Goal: Book appointment/travel/reservation

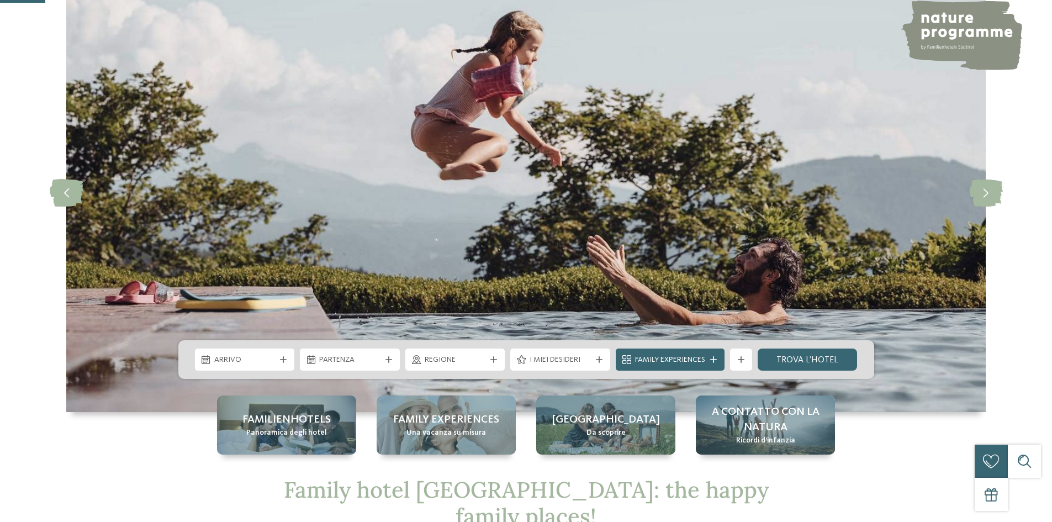
scroll to position [221, 0]
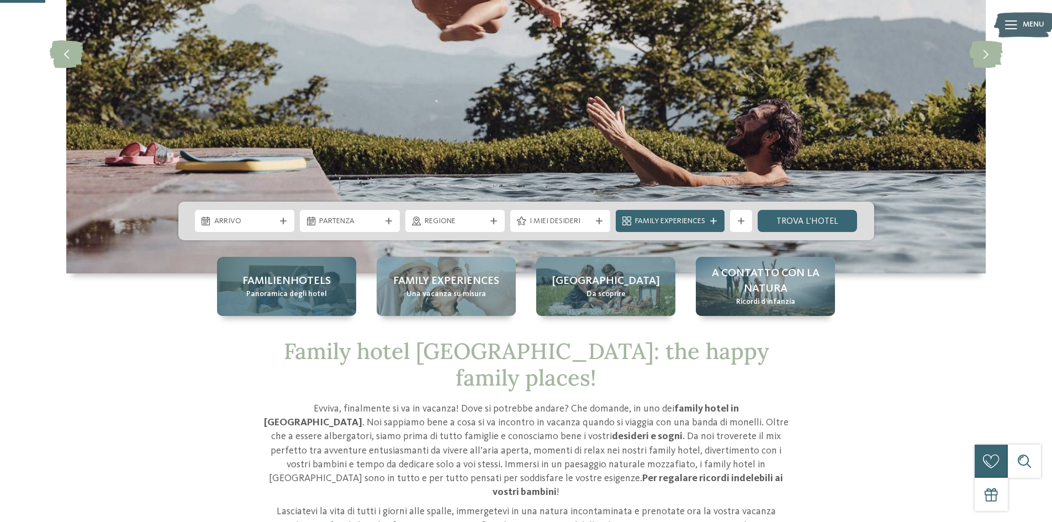
click at [276, 292] on span "Panoramica degli hotel" at bounding box center [286, 294] width 81 height 11
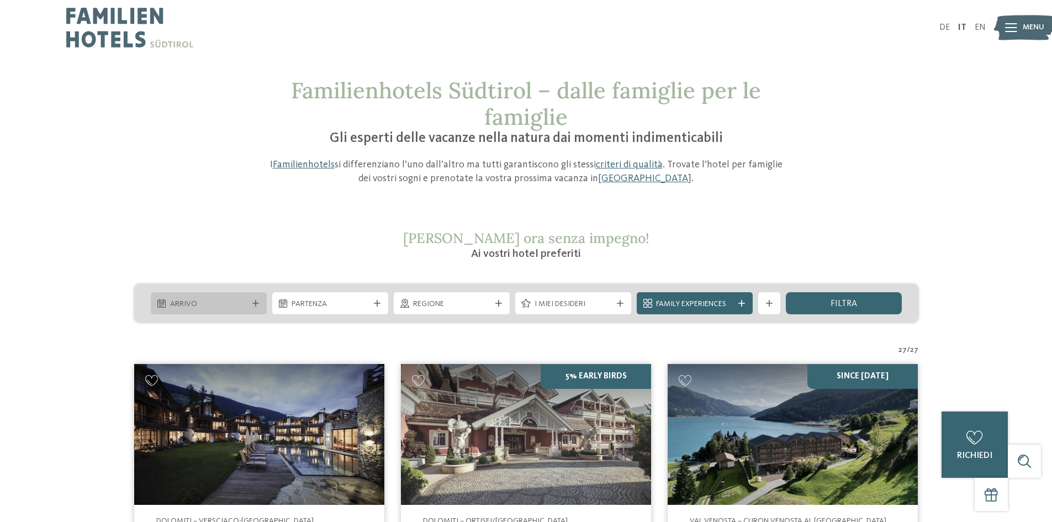
click at [233, 301] on span "Arrivo" at bounding box center [208, 304] width 77 height 11
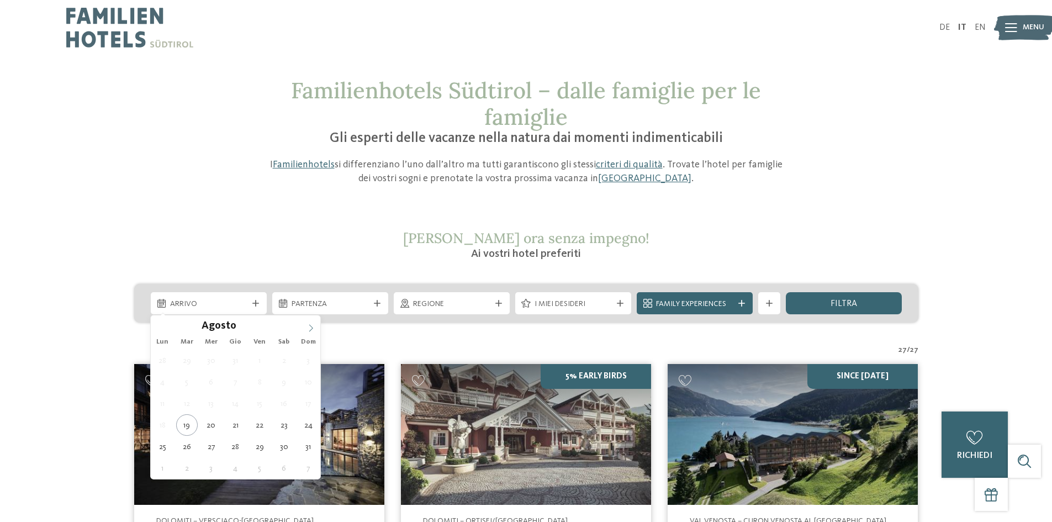
click at [308, 330] on icon at bounding box center [311, 328] width 8 height 8
click at [315, 324] on span at bounding box center [310, 324] width 19 height 19
click at [314, 324] on span at bounding box center [310, 324] width 19 height 19
type input "****"
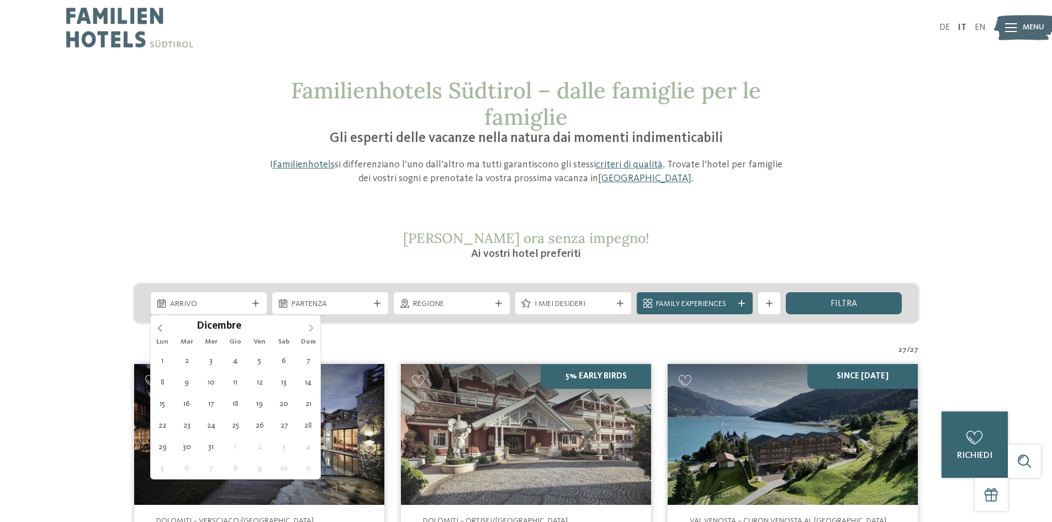
click at [314, 324] on span at bounding box center [310, 324] width 19 height 19
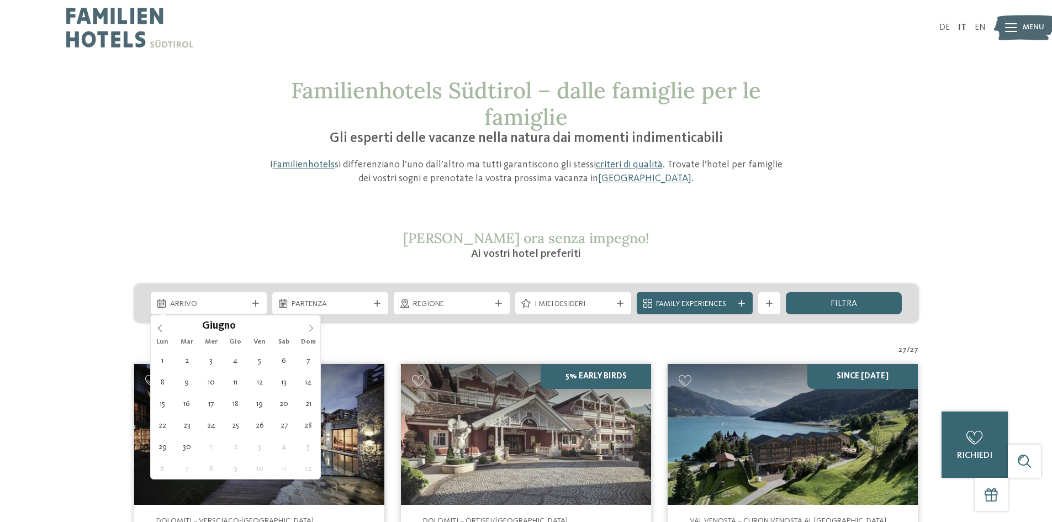
click at [314, 324] on span at bounding box center [310, 324] width 19 height 19
click at [162, 330] on icon at bounding box center [160, 328] width 8 height 8
type div "20.07.2026"
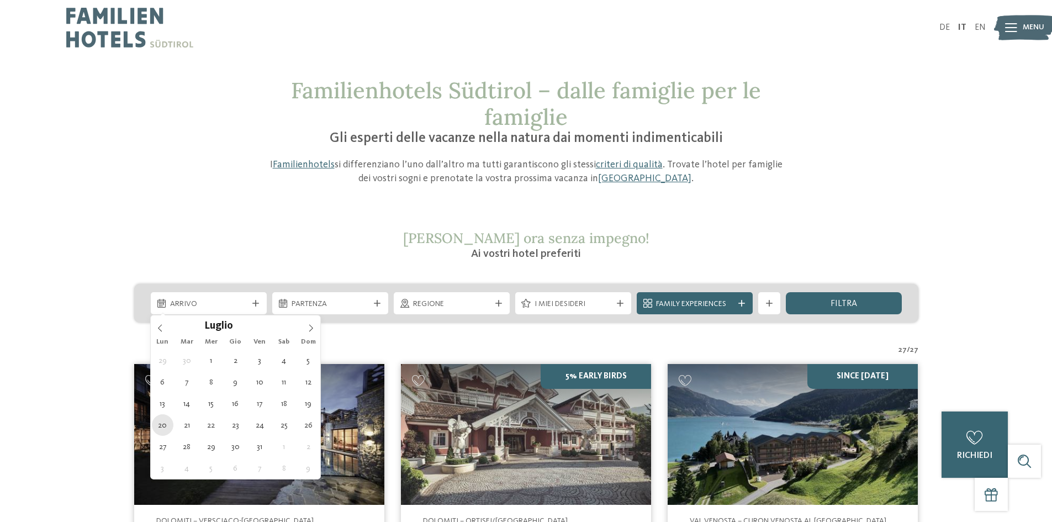
type input "****"
drag, startPoint x: 163, startPoint y: 424, endPoint x: 183, endPoint y: 412, distance: 23.3
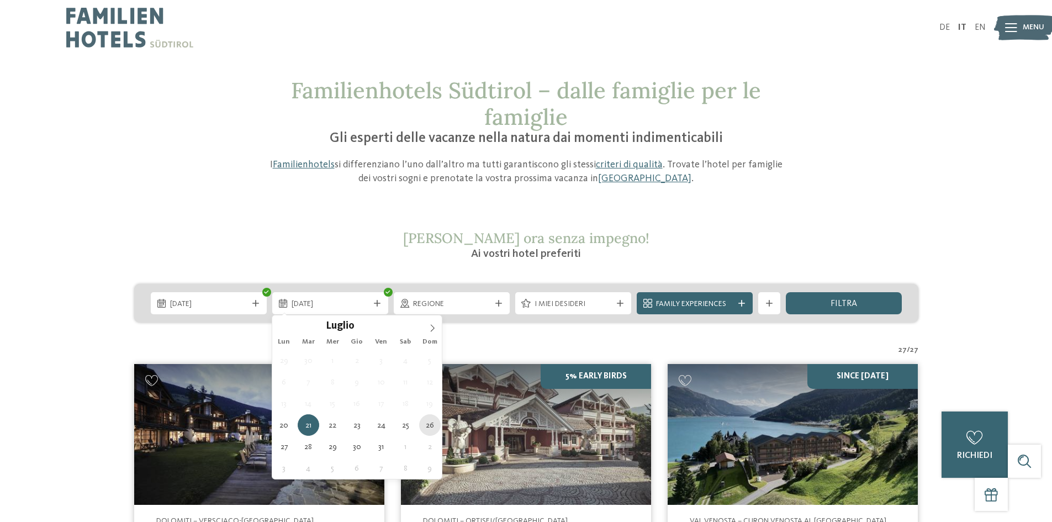
type div "26.07.2026"
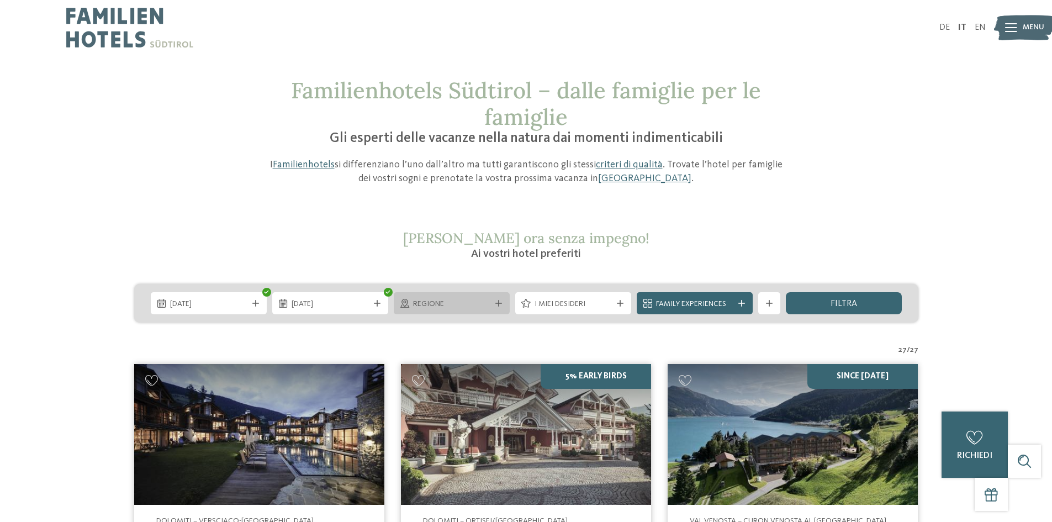
click at [480, 305] on span "Regione" at bounding box center [451, 304] width 77 height 11
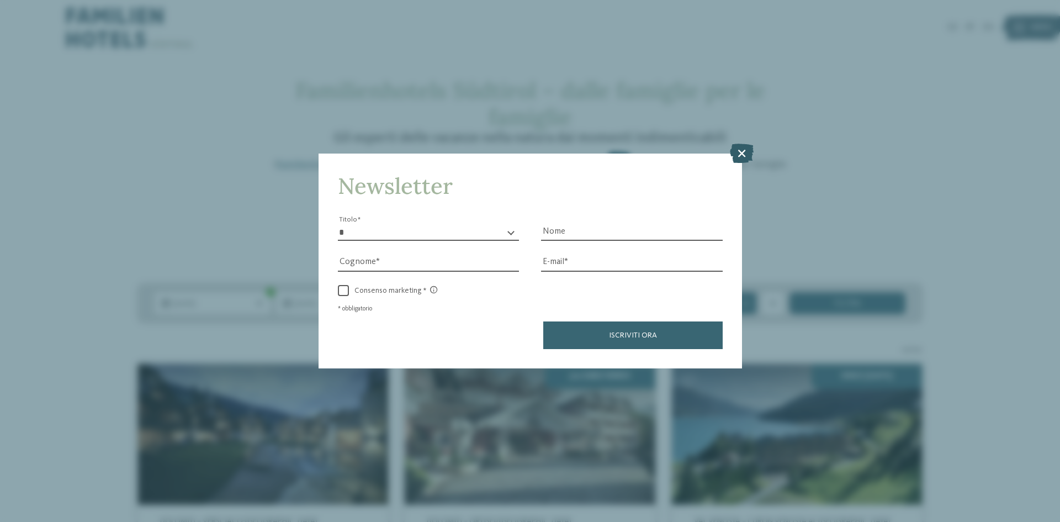
click at [744, 149] on icon at bounding box center [742, 153] width 24 height 19
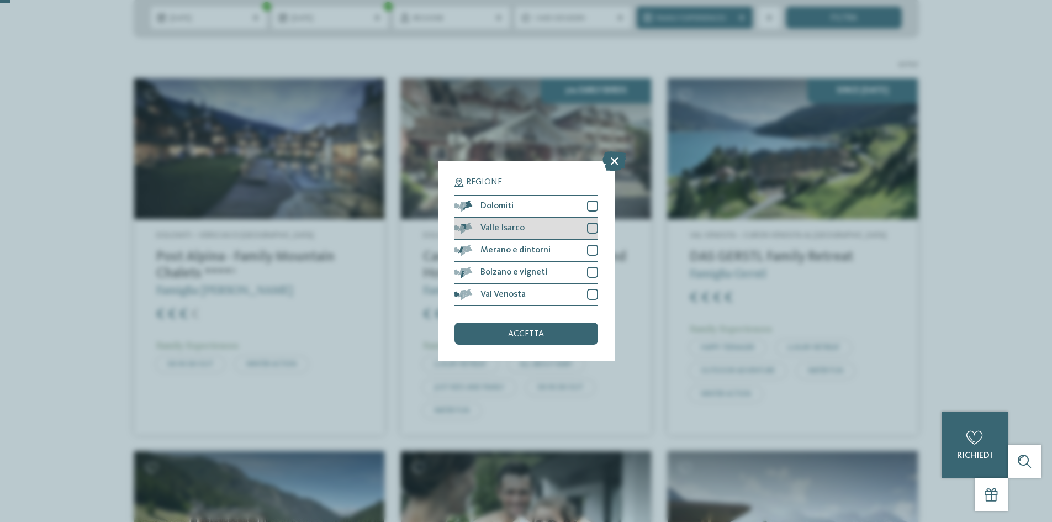
scroll to position [386, 0]
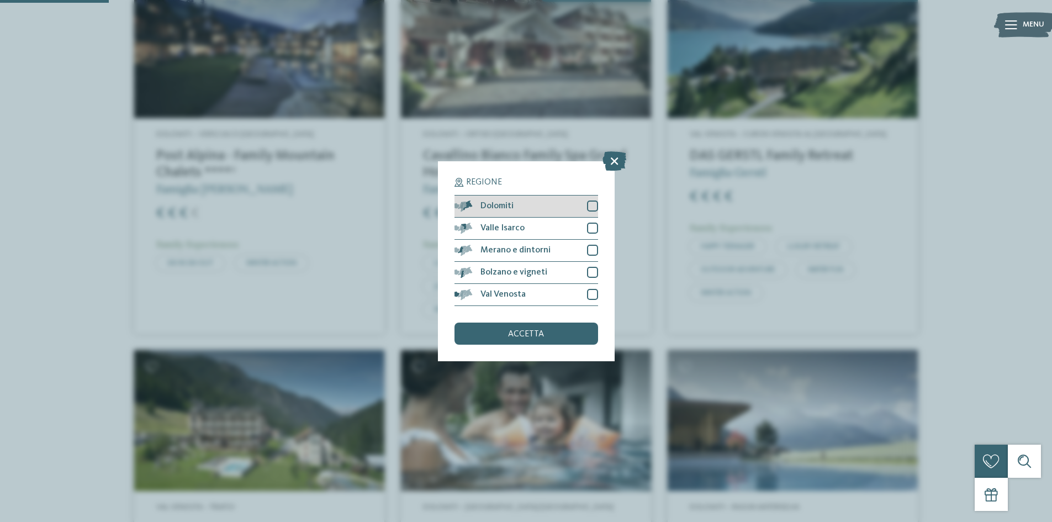
click at [595, 202] on div at bounding box center [592, 205] width 11 height 11
click at [591, 223] on div at bounding box center [592, 227] width 11 height 11
click at [587, 245] on div at bounding box center [592, 250] width 11 height 11
click at [594, 298] on div at bounding box center [592, 294] width 11 height 11
click at [554, 333] on div "accetta" at bounding box center [526, 333] width 144 height 22
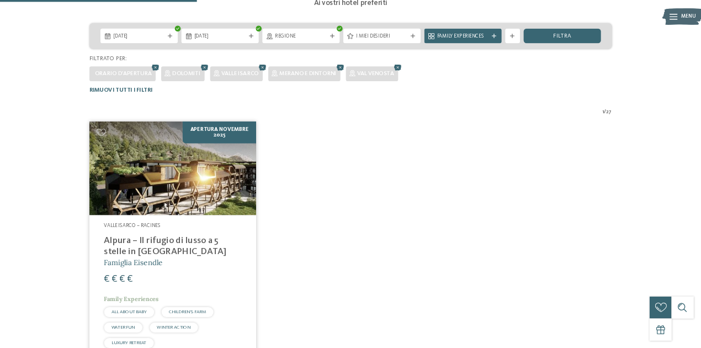
scroll to position [257, 0]
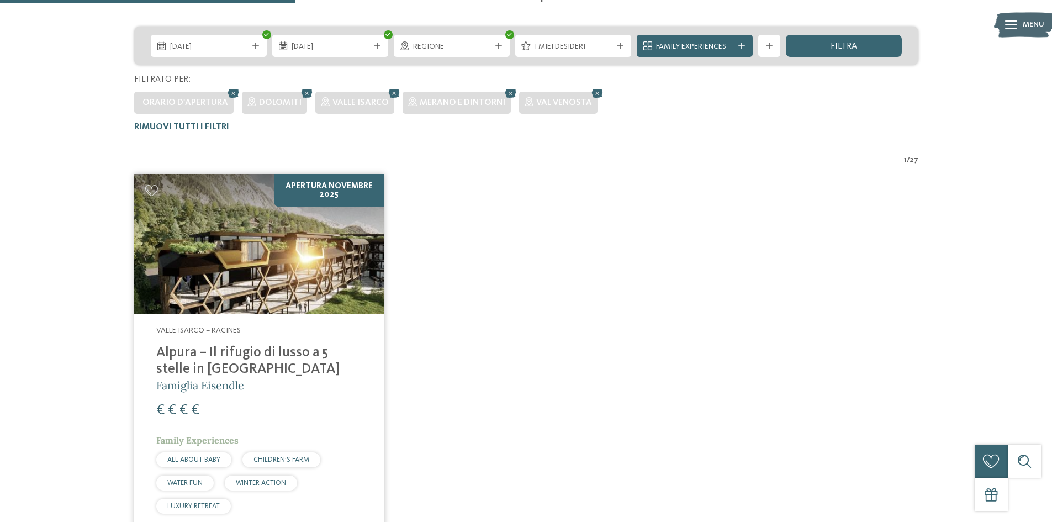
click at [288, 296] on img at bounding box center [259, 244] width 250 height 141
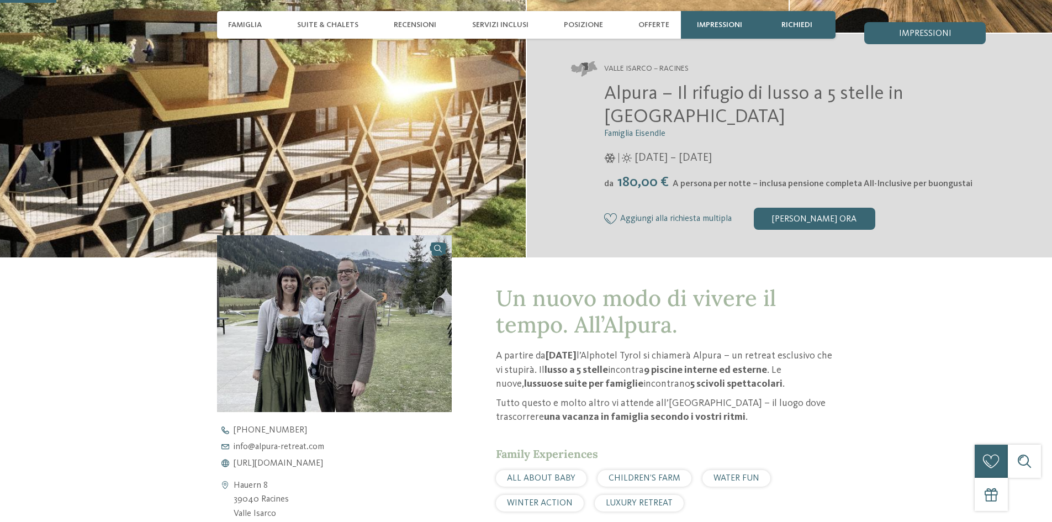
scroll to position [221, 0]
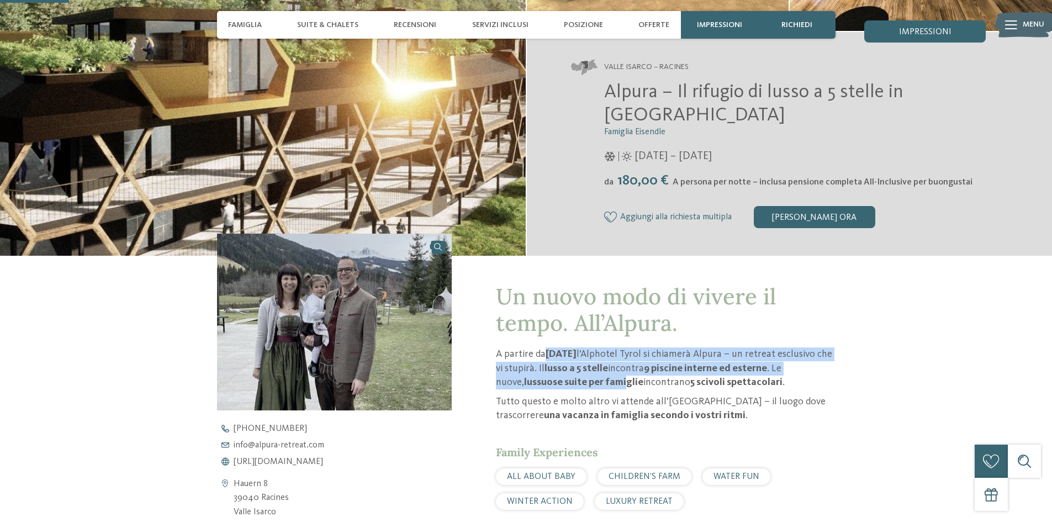
drag, startPoint x: 547, startPoint y: 352, endPoint x: 624, endPoint y: 385, distance: 84.1
click at [624, 385] on p "A partire da novembre 2025 l’Alphotel Tyrol si chiamerà Alpura – un retreat esc…" at bounding box center [665, 368] width 339 height 42
click at [624, 385] on strong "lussuose suite per famiglie" at bounding box center [583, 382] width 119 height 10
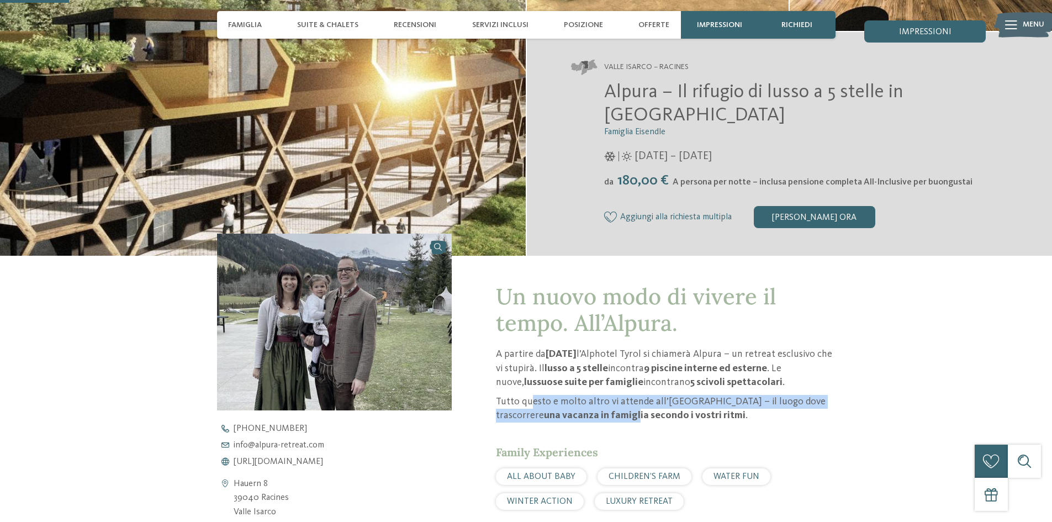
drag, startPoint x: 533, startPoint y: 405, endPoint x: 569, endPoint y: 419, distance: 39.2
click at [569, 419] on p "Tutto questo e molto altro vi attende all’Alpura – il luogo dove trascorrere un…" at bounding box center [665, 409] width 339 height 28
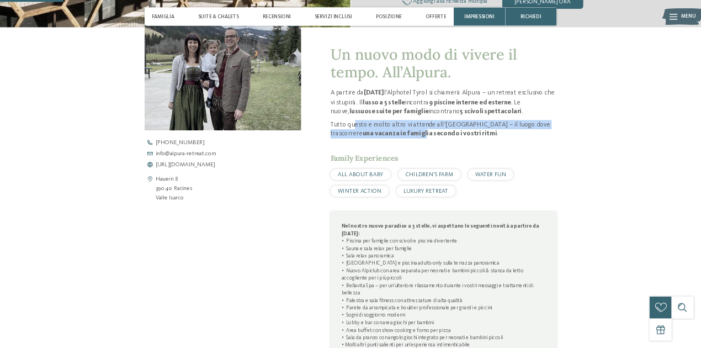
scroll to position [442, 0]
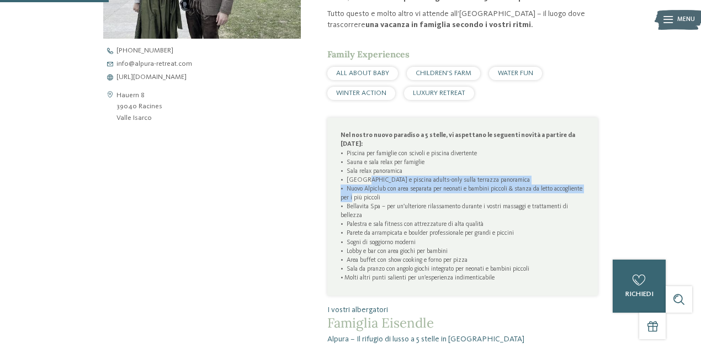
drag, startPoint x: 371, startPoint y: 180, endPoint x: 383, endPoint y: 198, distance: 21.4
click at [383, 198] on p "Nel nostro nuovo paradiso a 5 stelle, vi aspettano le seguenti novità a partire…" at bounding box center [463, 206] width 244 height 151
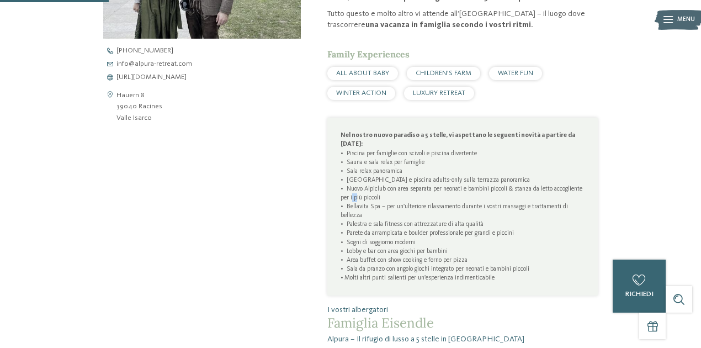
click at [383, 198] on p "Nel nostro nuovo paradiso a 5 stelle, vi aspettano le seguenti novità a partire…" at bounding box center [463, 206] width 244 height 151
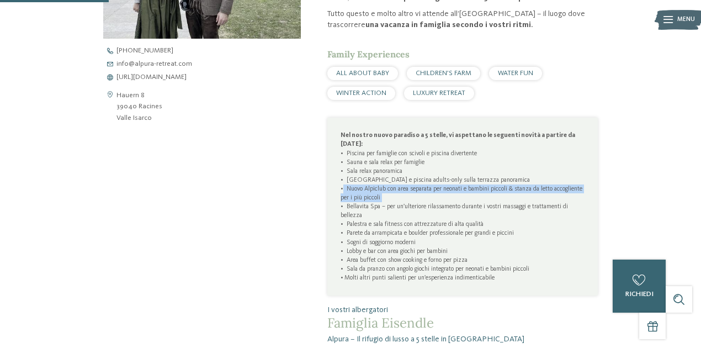
click at [383, 198] on p "Nel nostro nuovo paradiso a 5 stelle, vi aspettano le seguenti novità a partire…" at bounding box center [463, 206] width 244 height 151
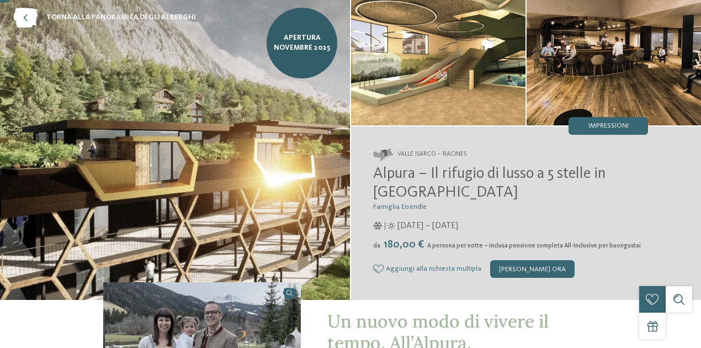
scroll to position [36, 0]
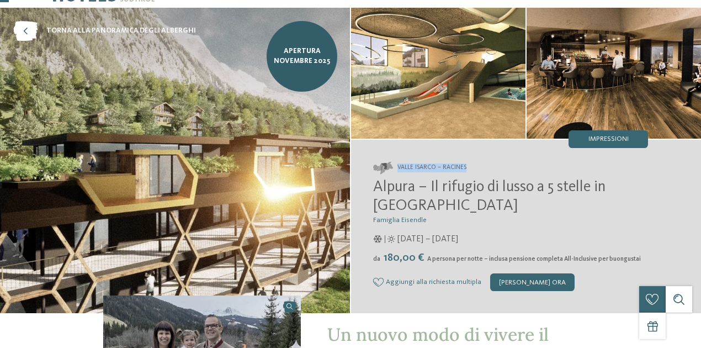
drag, startPoint x: 459, startPoint y: 165, endPoint x: 399, endPoint y: 167, distance: 60.8
click at [399, 167] on address "Valle Isarco – Racines" at bounding box center [510, 168] width 275 height 12
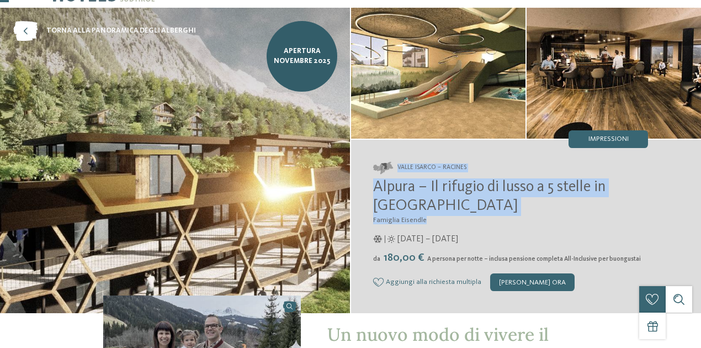
drag, startPoint x: 428, startPoint y: 219, endPoint x: 392, endPoint y: 173, distance: 58.2
click at [392, 173] on div "Valle Isarco – Racines Alpura – Il rifugio di lusso a 5 stelle in Alto Adige Fa…" at bounding box center [526, 226] width 350 height 173
copy div "Valle Isarco – Racines Alpura – Il rifugio di lusso a 5 stelle in Alto Adige Fa…"
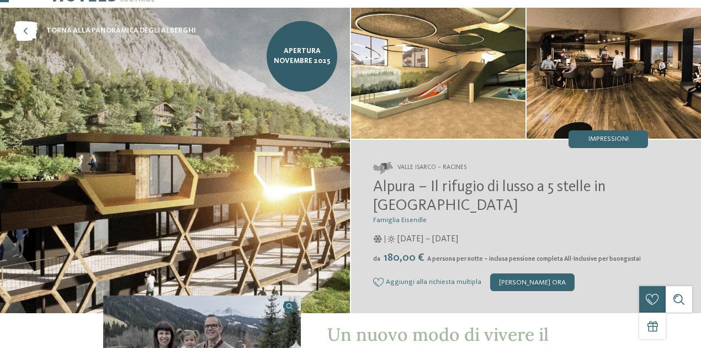
click at [495, 237] on div "[DATE] – [DATE]" at bounding box center [510, 239] width 275 height 12
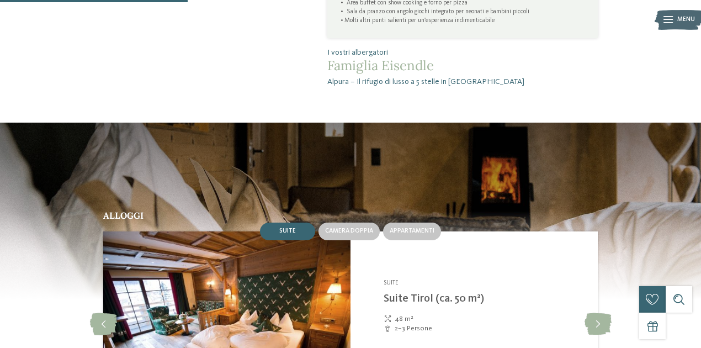
scroll to position [809, 0]
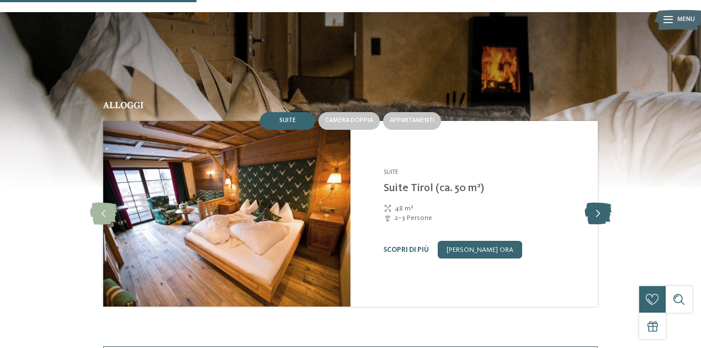
click at [601, 211] on icon at bounding box center [598, 214] width 27 height 22
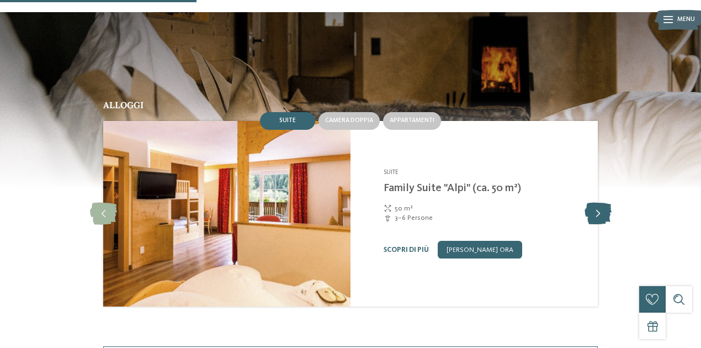
click at [601, 211] on icon at bounding box center [598, 214] width 27 height 22
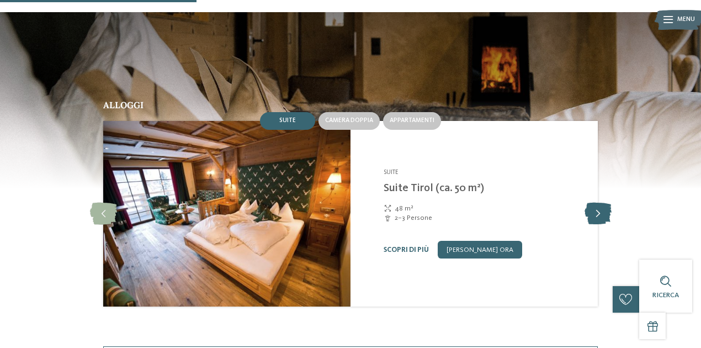
click at [601, 211] on icon at bounding box center [598, 214] width 27 height 22
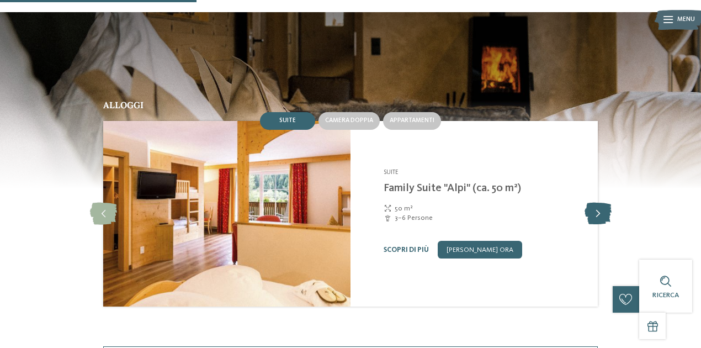
click at [601, 211] on icon at bounding box center [598, 214] width 27 height 22
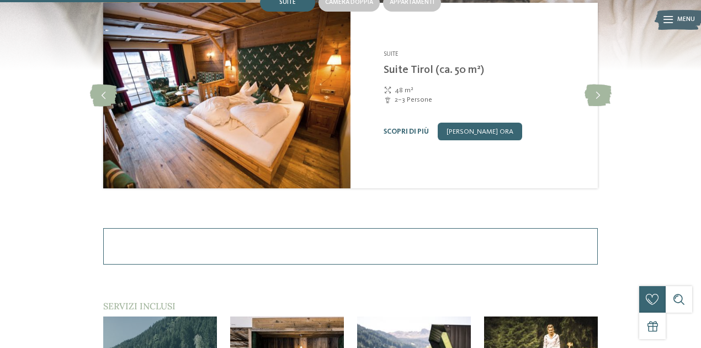
scroll to position [1067, 0]
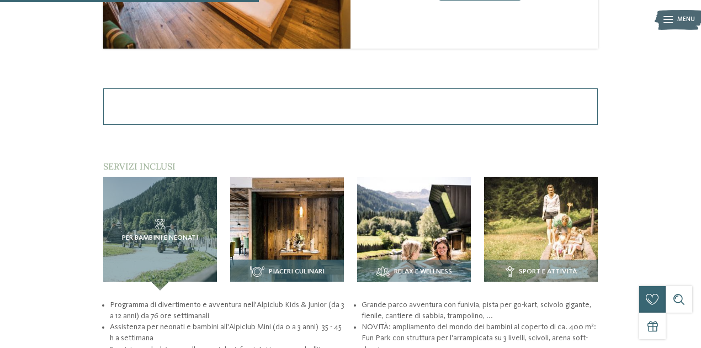
click at [301, 221] on img at bounding box center [287, 234] width 114 height 114
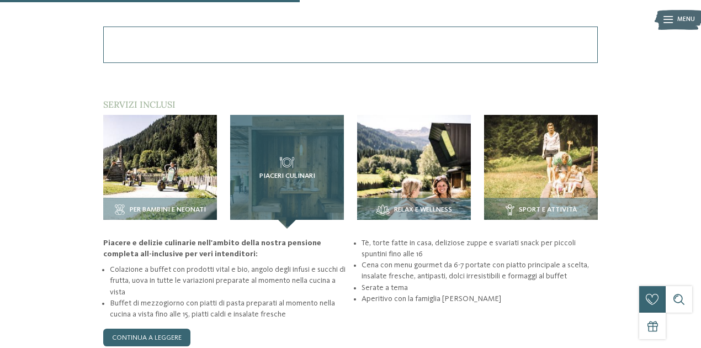
scroll to position [1215, 0]
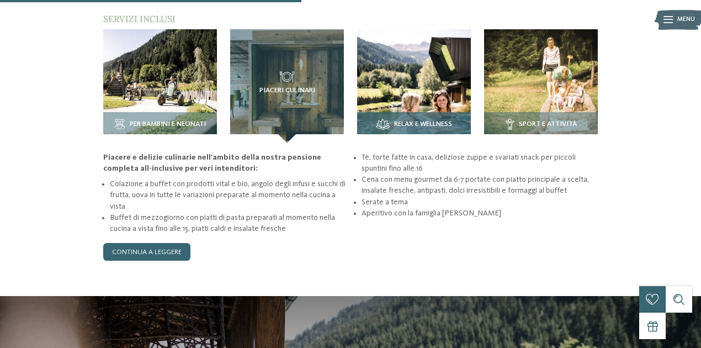
click at [433, 117] on div "Relax e Wellness" at bounding box center [414, 127] width 114 height 31
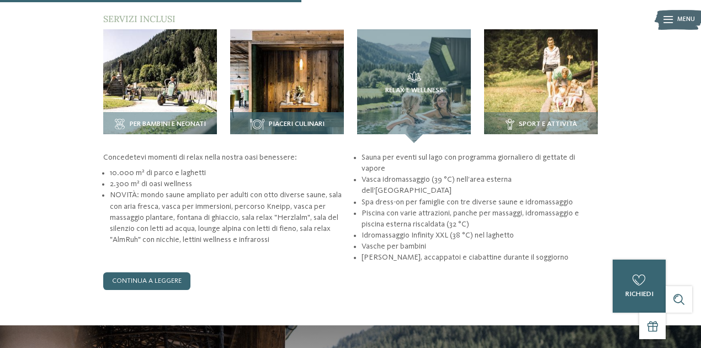
click at [312, 108] on img at bounding box center [287, 86] width 114 height 114
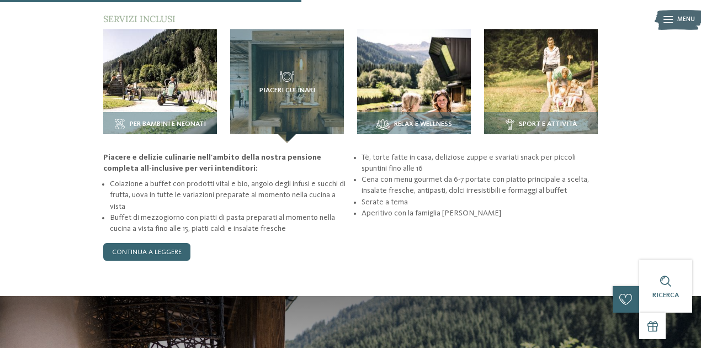
click at [454, 186] on li "Cena con menu gourmet da 6-7 portate con piatto principale a scelta, insalate f…" at bounding box center [480, 185] width 236 height 22
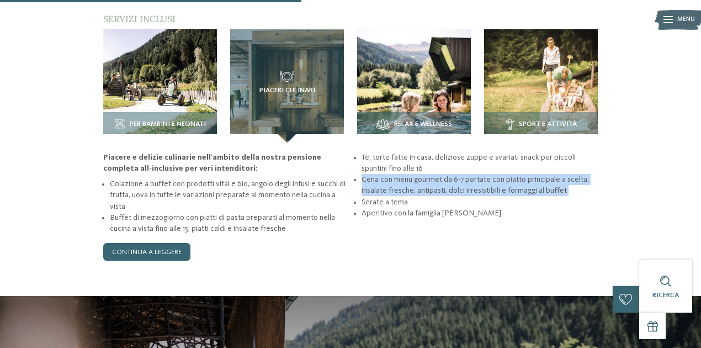
click at [454, 186] on li "Cena con menu gourmet da 6-7 portate con piatto principale a scelta, insalate f…" at bounding box center [480, 185] width 236 height 22
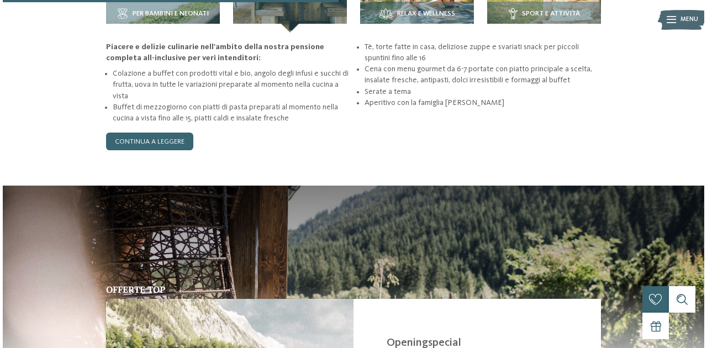
scroll to position [1509, 0]
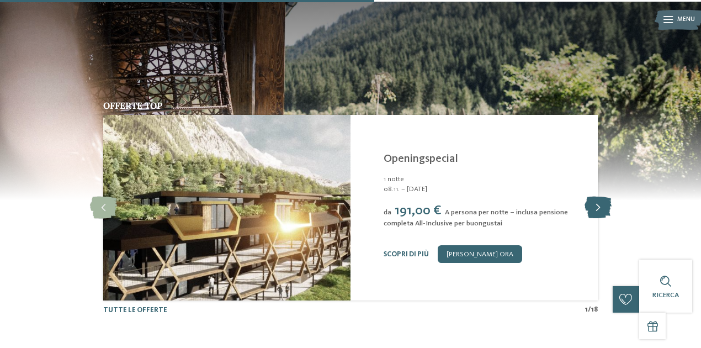
click at [590, 209] on icon at bounding box center [598, 208] width 27 height 22
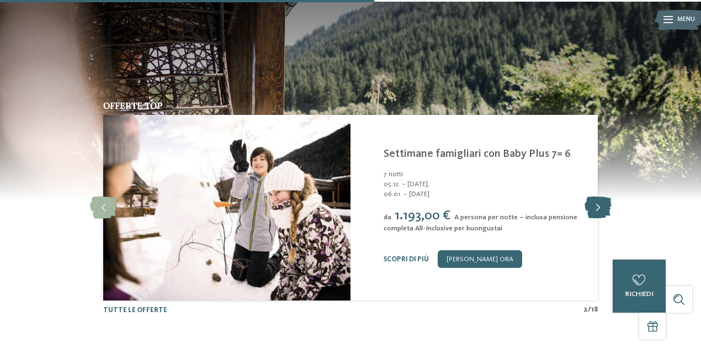
click at [590, 209] on icon at bounding box center [598, 208] width 27 height 22
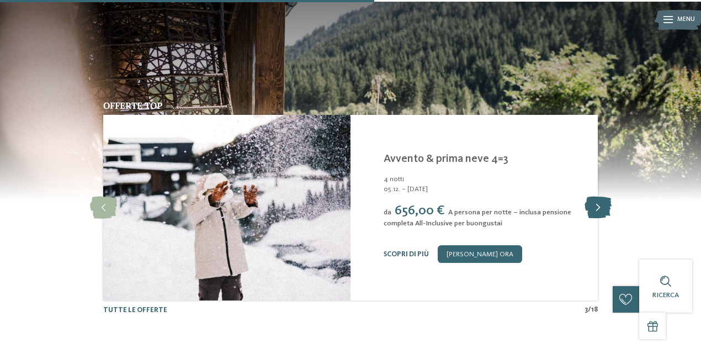
click at [590, 209] on icon at bounding box center [598, 208] width 27 height 22
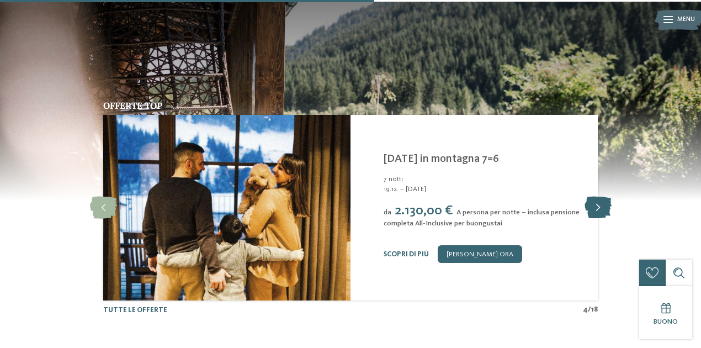
click at [590, 209] on icon at bounding box center [598, 208] width 27 height 22
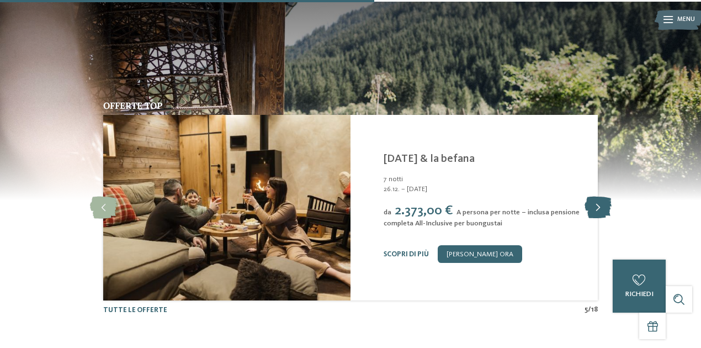
click at [607, 208] on icon at bounding box center [598, 208] width 27 height 22
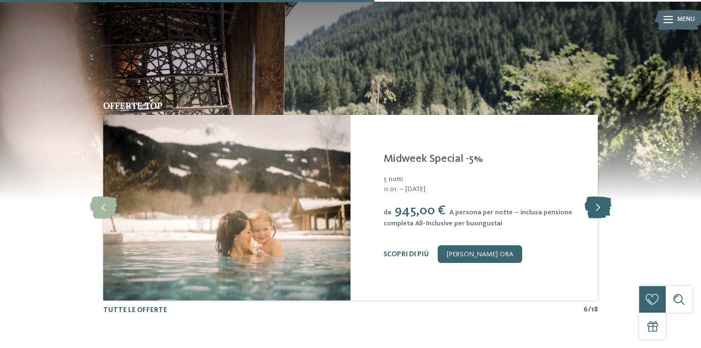
click at [593, 213] on icon at bounding box center [598, 208] width 27 height 22
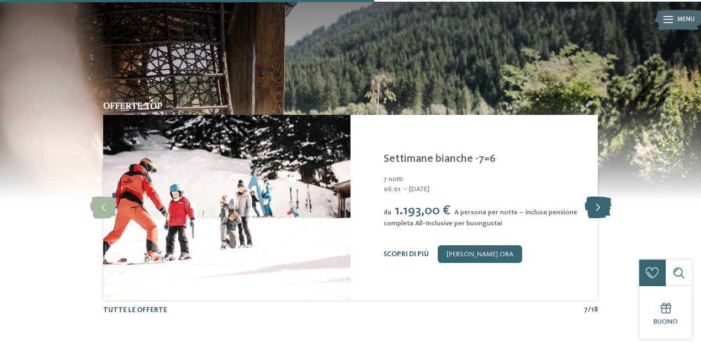
click at [593, 213] on icon at bounding box center [598, 208] width 27 height 22
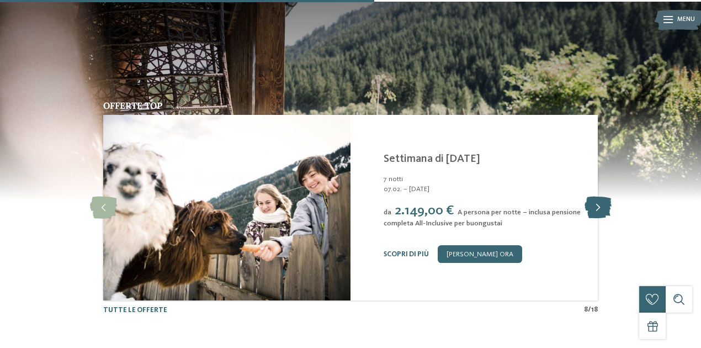
click at [593, 213] on icon at bounding box center [598, 208] width 27 height 22
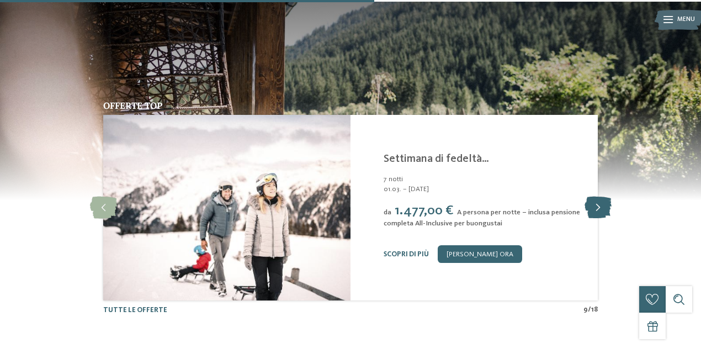
click at [593, 213] on icon at bounding box center [598, 208] width 27 height 22
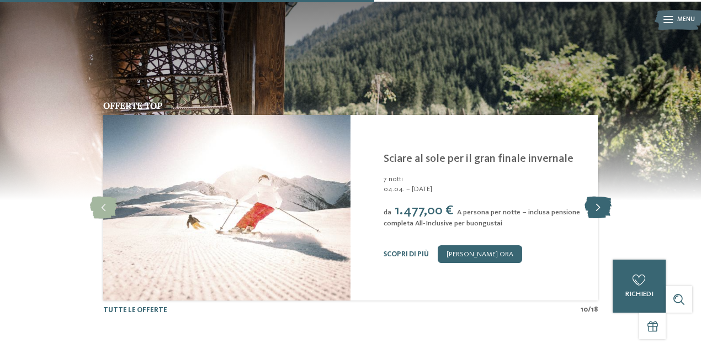
click at [593, 213] on icon at bounding box center [598, 208] width 27 height 22
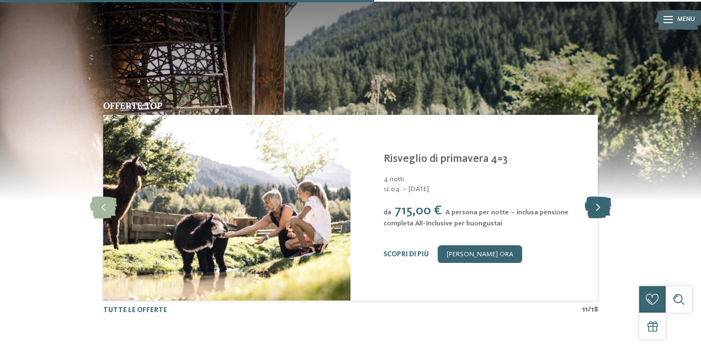
click at [593, 213] on icon at bounding box center [598, 208] width 27 height 22
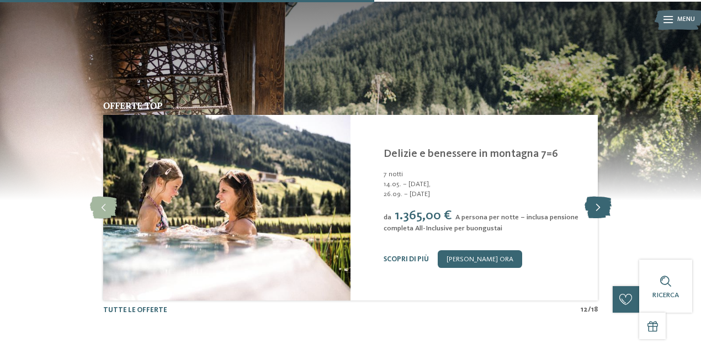
click at [593, 213] on icon at bounding box center [598, 208] width 27 height 22
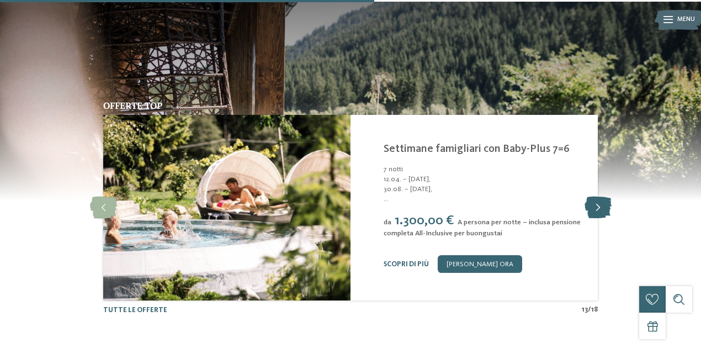
click at [593, 213] on icon at bounding box center [598, 208] width 27 height 22
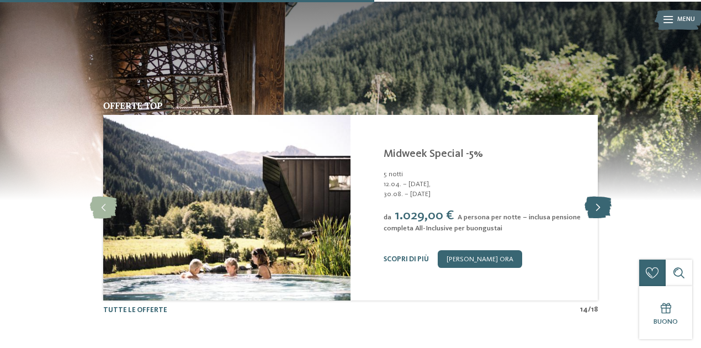
click at [593, 213] on icon at bounding box center [598, 208] width 27 height 22
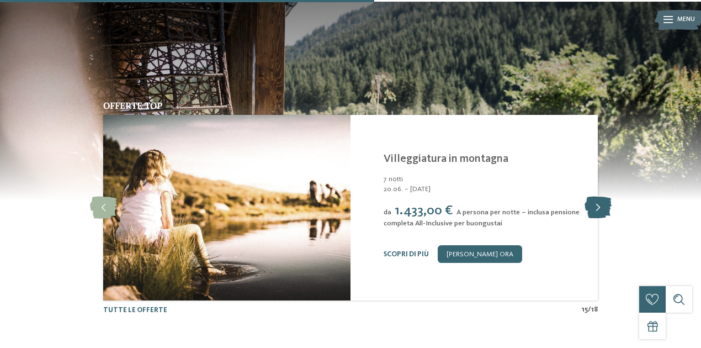
click at [593, 213] on icon at bounding box center [598, 208] width 27 height 22
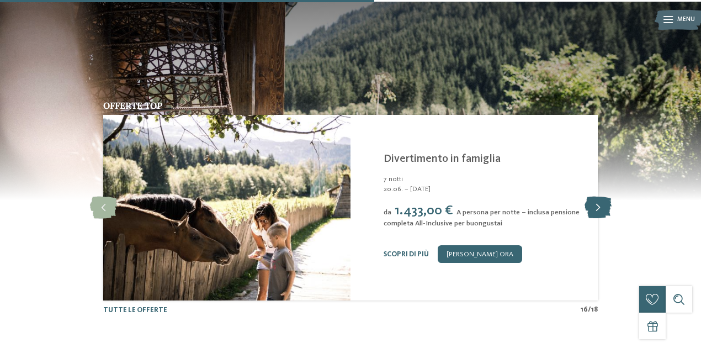
click at [593, 213] on icon at bounding box center [598, 208] width 27 height 22
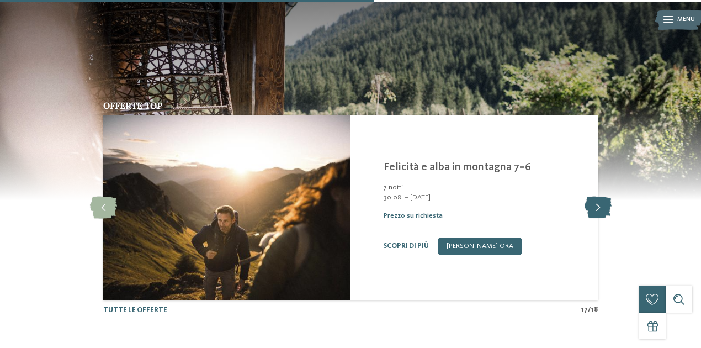
click at [593, 213] on icon at bounding box center [598, 208] width 27 height 22
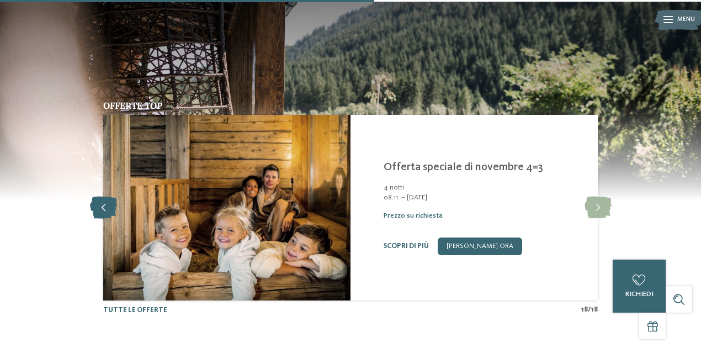
click at [112, 203] on icon at bounding box center [103, 208] width 27 height 22
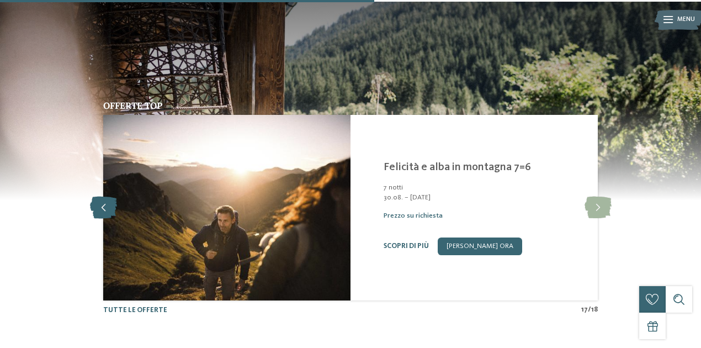
click at [112, 203] on icon at bounding box center [103, 208] width 27 height 22
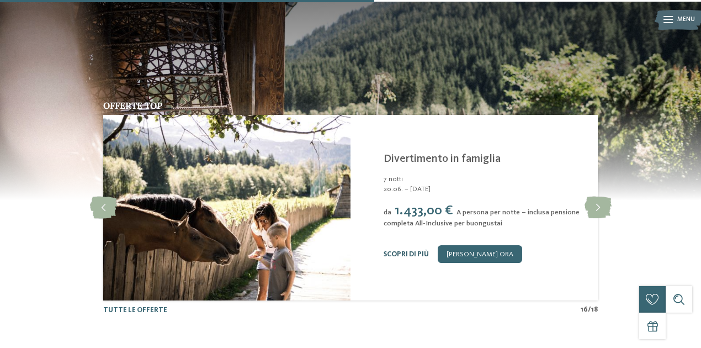
click at [392, 255] on link "Scopri di più" at bounding box center [406, 254] width 45 height 7
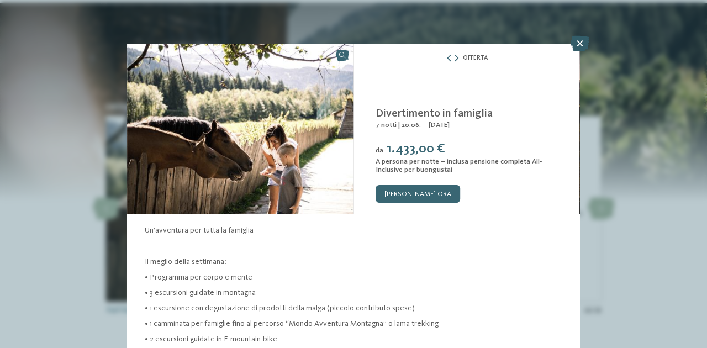
click at [581, 44] on icon at bounding box center [579, 43] width 19 height 15
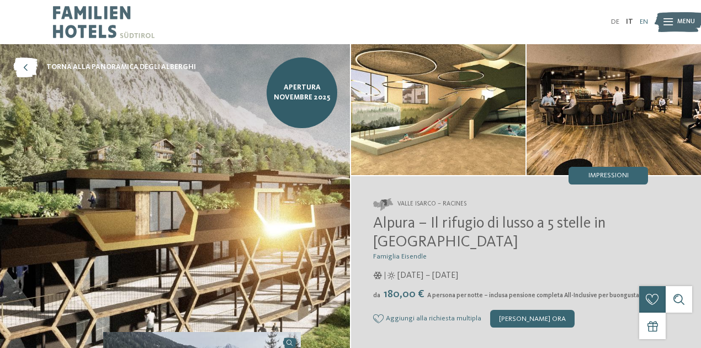
click at [648, 20] on link "EN" at bounding box center [644, 21] width 8 height 7
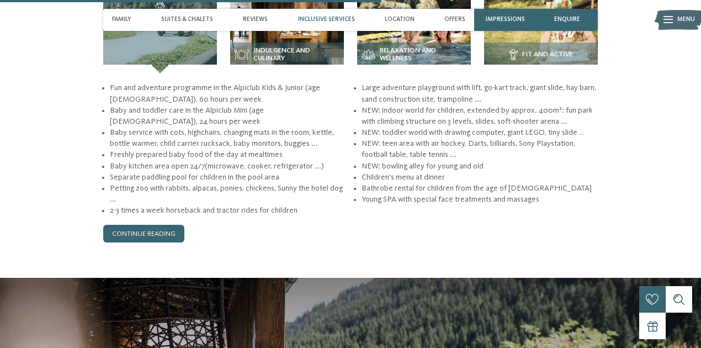
scroll to position [1619, 0]
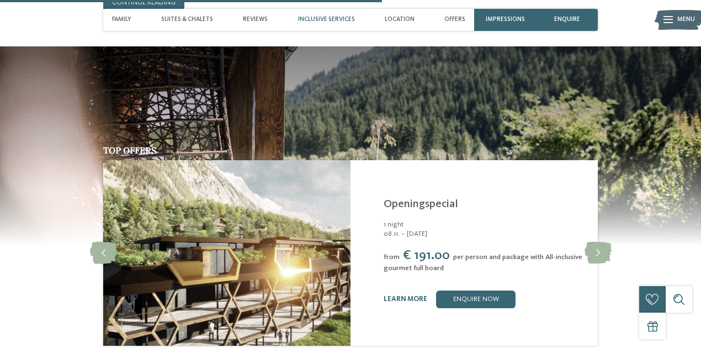
click at [485, 256] on span "per person and package with All-inclusive gourmet full board" at bounding box center [483, 262] width 199 height 18
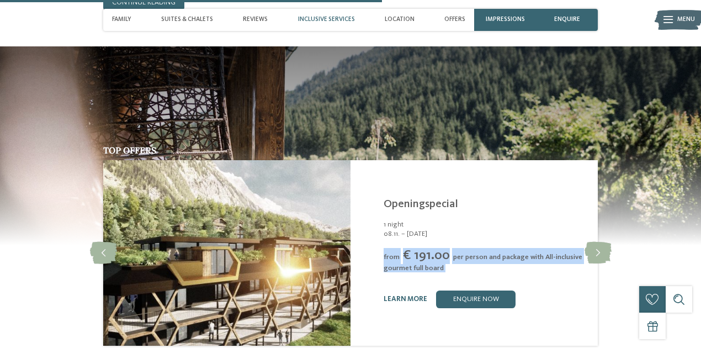
click at [485, 256] on span "per person and package with All-inclusive gourmet full board" at bounding box center [483, 262] width 199 height 18
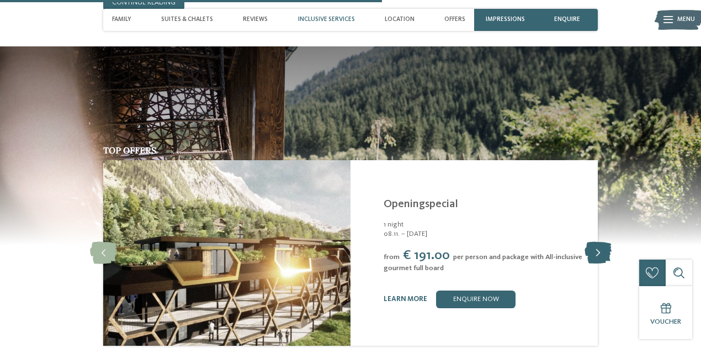
click at [590, 251] on icon at bounding box center [598, 253] width 27 height 22
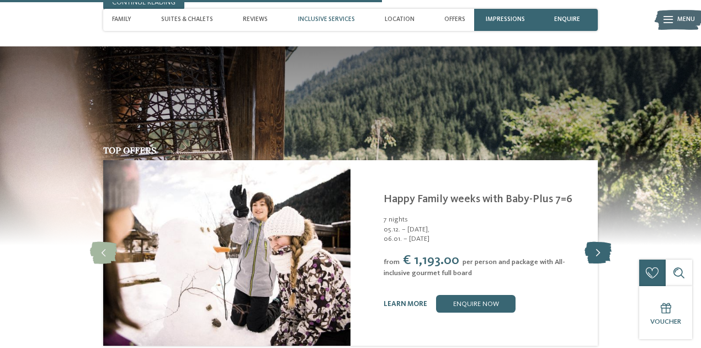
click at [590, 251] on icon at bounding box center [598, 253] width 27 height 22
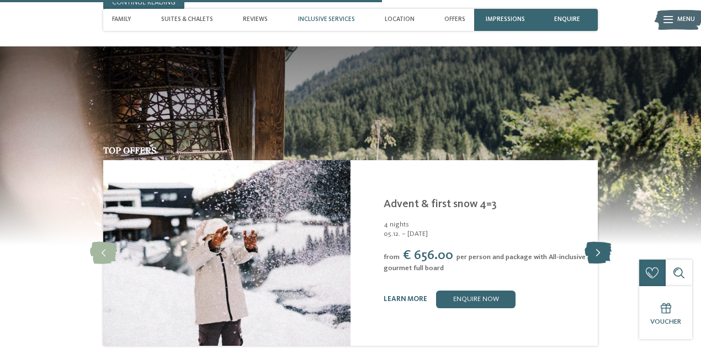
click at [590, 252] on icon at bounding box center [598, 253] width 27 height 22
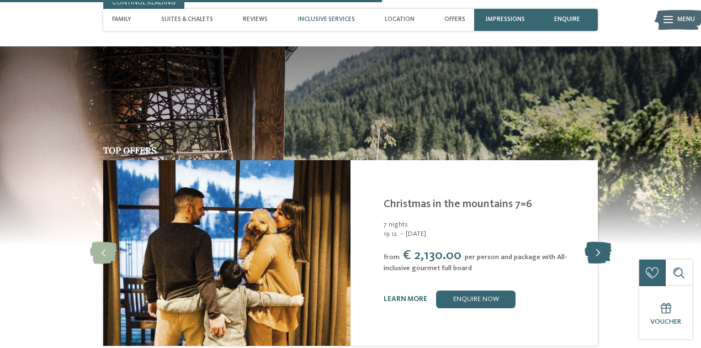
click at [590, 252] on icon at bounding box center [598, 253] width 27 height 22
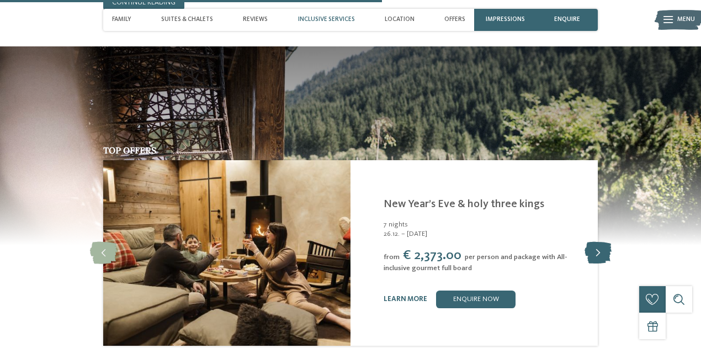
click at [590, 252] on icon at bounding box center [598, 253] width 27 height 22
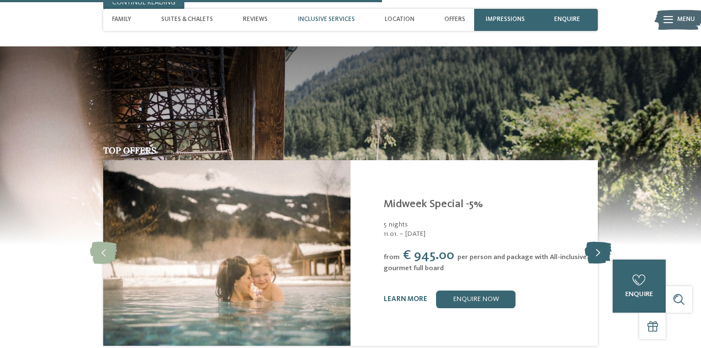
click at [590, 252] on icon at bounding box center [598, 253] width 27 height 22
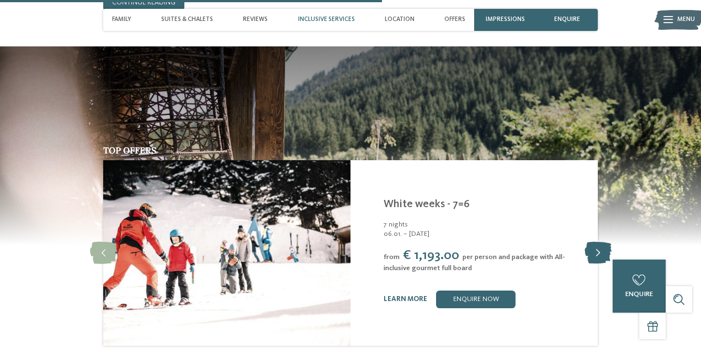
click at [590, 252] on icon at bounding box center [598, 253] width 27 height 22
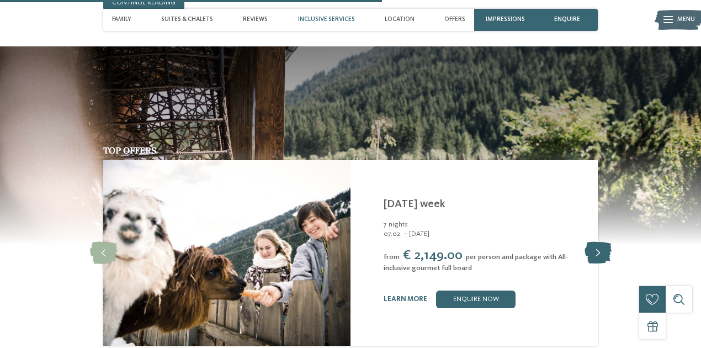
click at [590, 252] on icon at bounding box center [598, 253] width 27 height 22
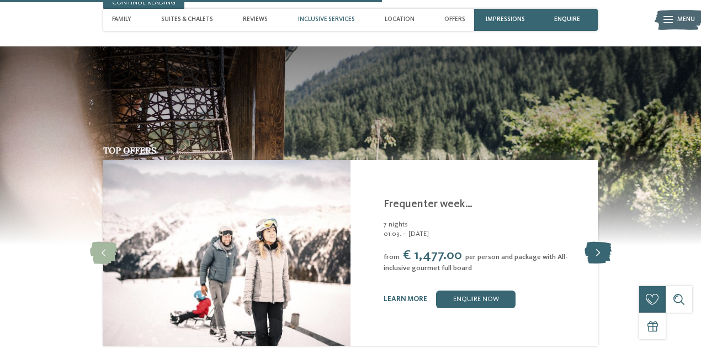
click at [590, 252] on icon at bounding box center [598, 253] width 27 height 22
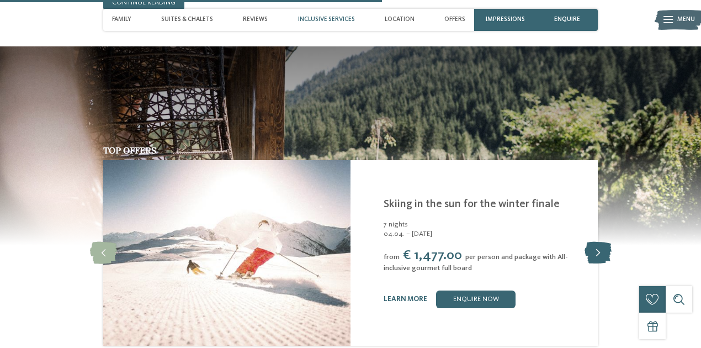
click at [590, 252] on icon at bounding box center [598, 253] width 27 height 22
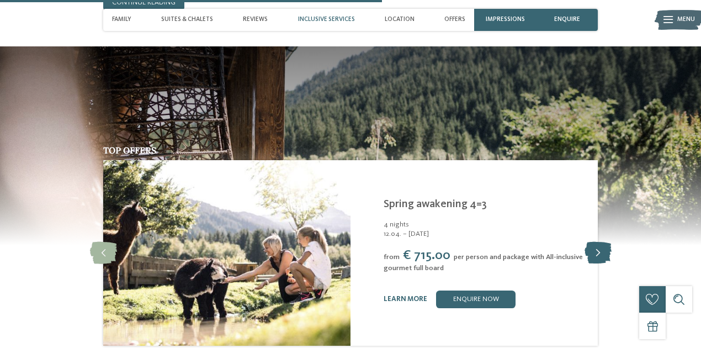
click at [590, 252] on icon at bounding box center [598, 253] width 27 height 22
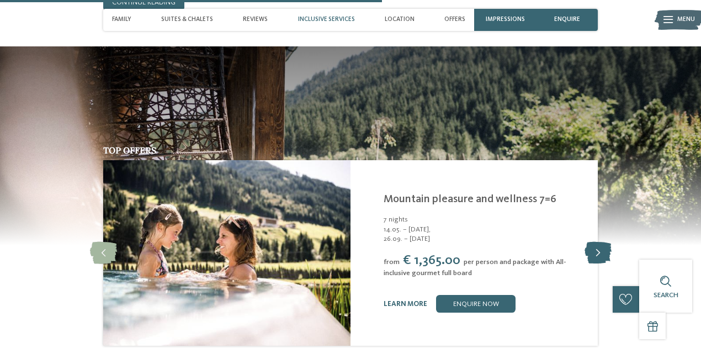
click at [590, 252] on icon at bounding box center [598, 253] width 27 height 22
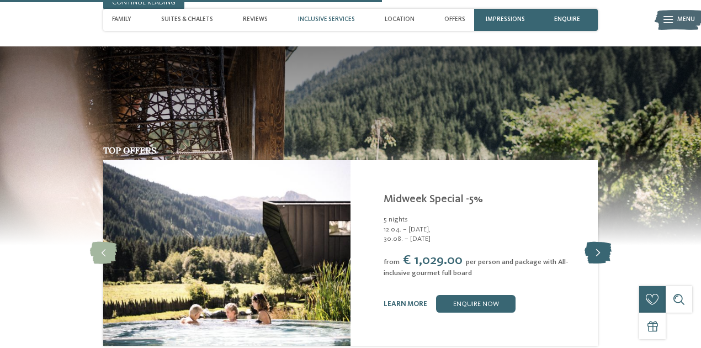
click at [590, 252] on icon at bounding box center [598, 253] width 27 height 22
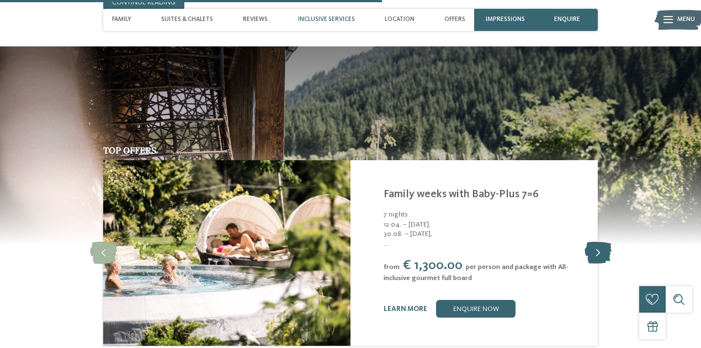
click at [590, 252] on icon at bounding box center [598, 253] width 27 height 22
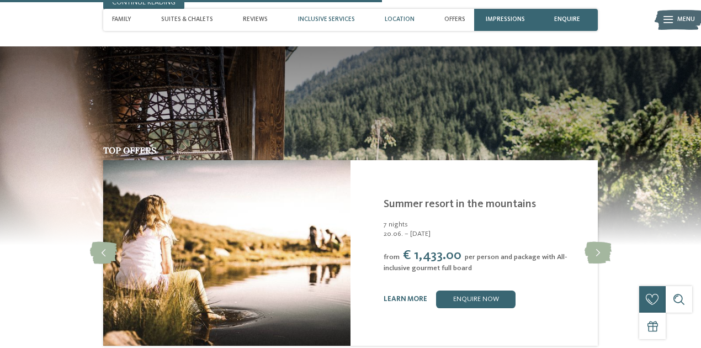
click at [390, 23] on span "Location" at bounding box center [400, 19] width 30 height 7
click at [399, 25] on div "Location" at bounding box center [399, 20] width 39 height 22
click at [399, 17] on span "Location" at bounding box center [400, 19] width 30 height 7
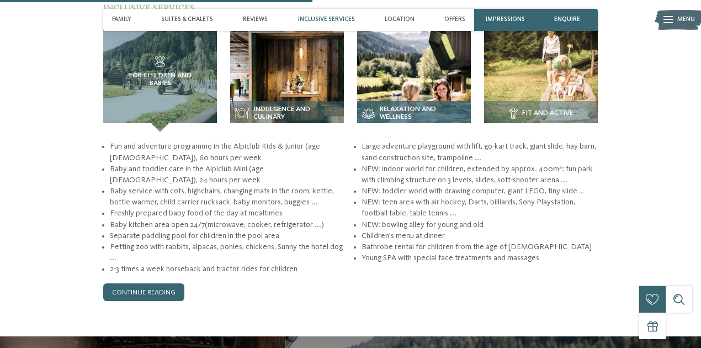
scroll to position [1325, 0]
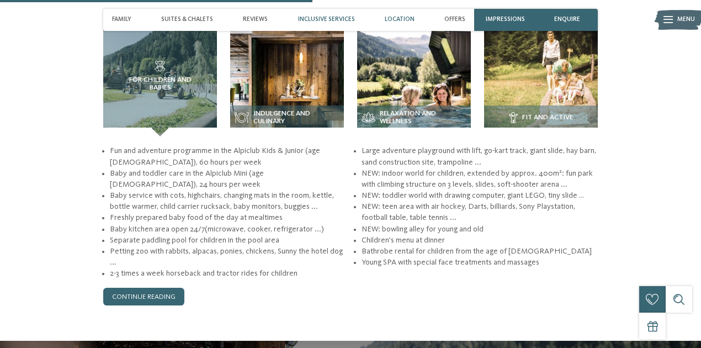
click at [391, 23] on span "Location" at bounding box center [400, 19] width 30 height 7
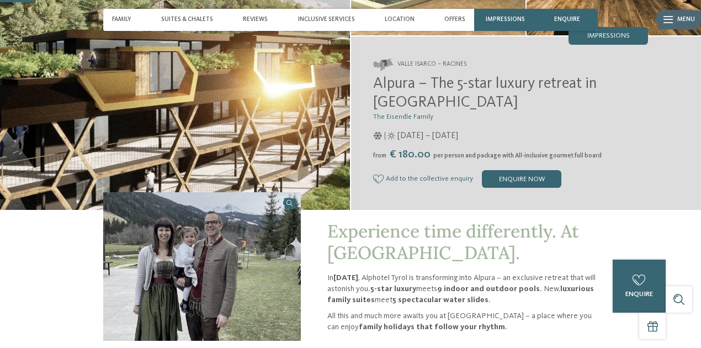
scroll to position [0, 0]
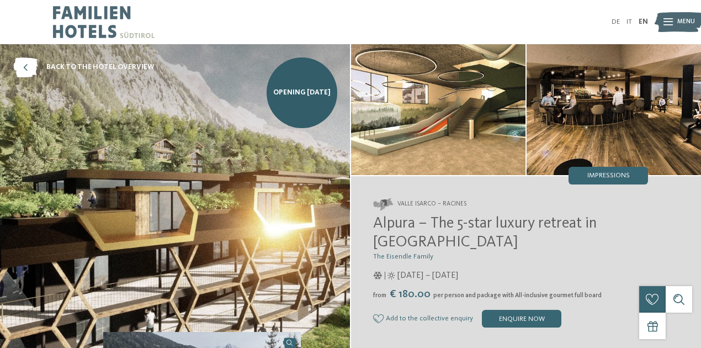
click at [463, 226] on span "Alpura – The 5-star luxury retreat in [GEOGRAPHIC_DATA]" at bounding box center [485, 233] width 224 height 34
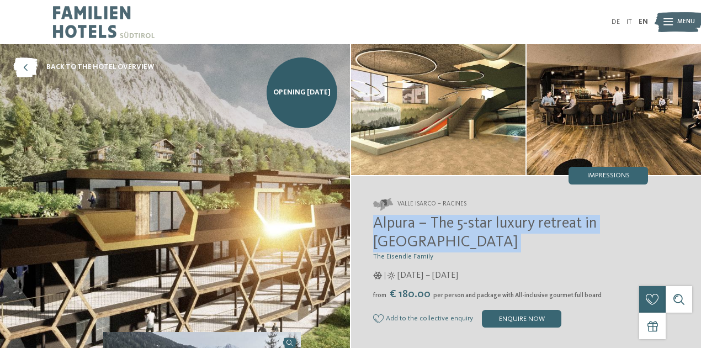
click at [463, 226] on span "Alpura – The 5-star luxury retreat in [GEOGRAPHIC_DATA]" at bounding box center [485, 233] width 224 height 34
copy div "Alpura – The 5-star luxury retreat in [GEOGRAPHIC_DATA]"
